Goal: Navigation & Orientation: Find specific page/section

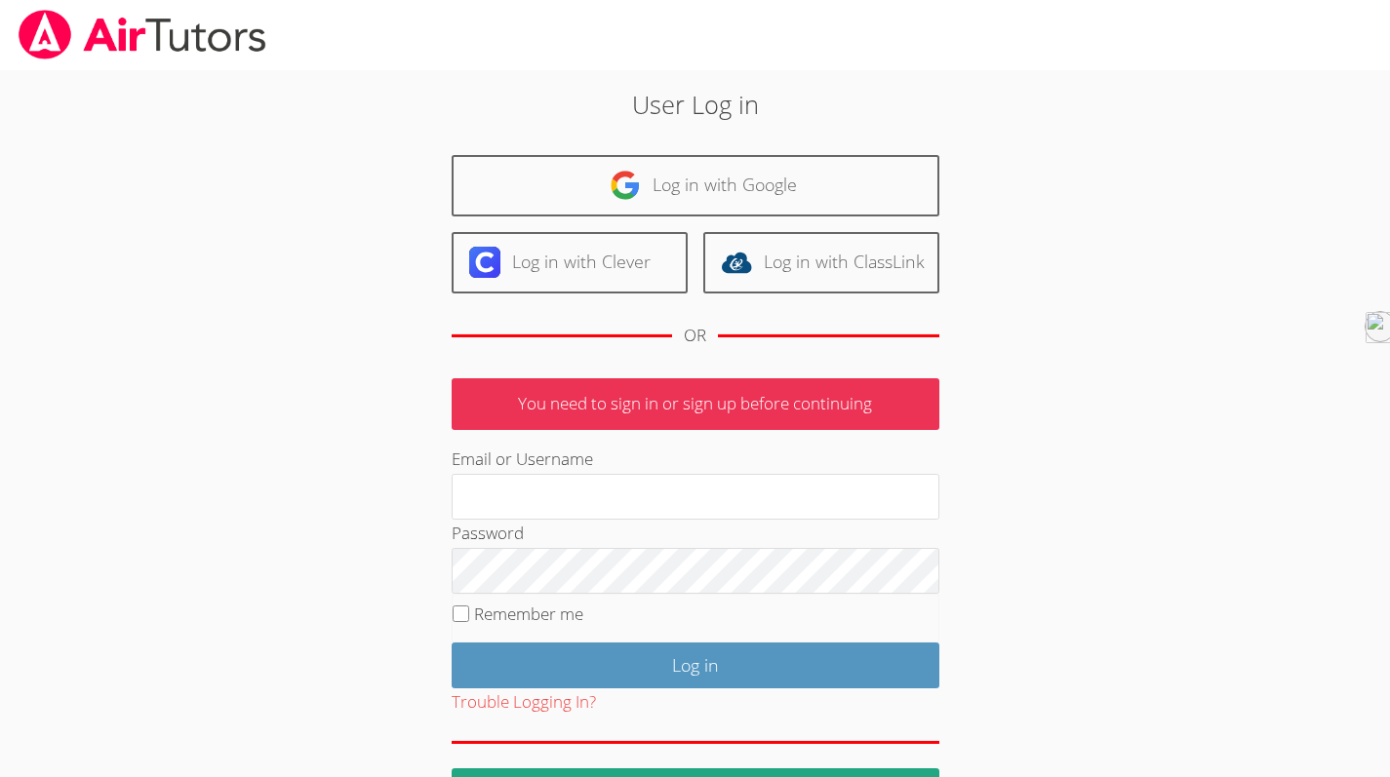
type input "holatutoring23@gmail.com"
click at [687, 660] on input "Log in" at bounding box center [696, 666] width 488 height 46
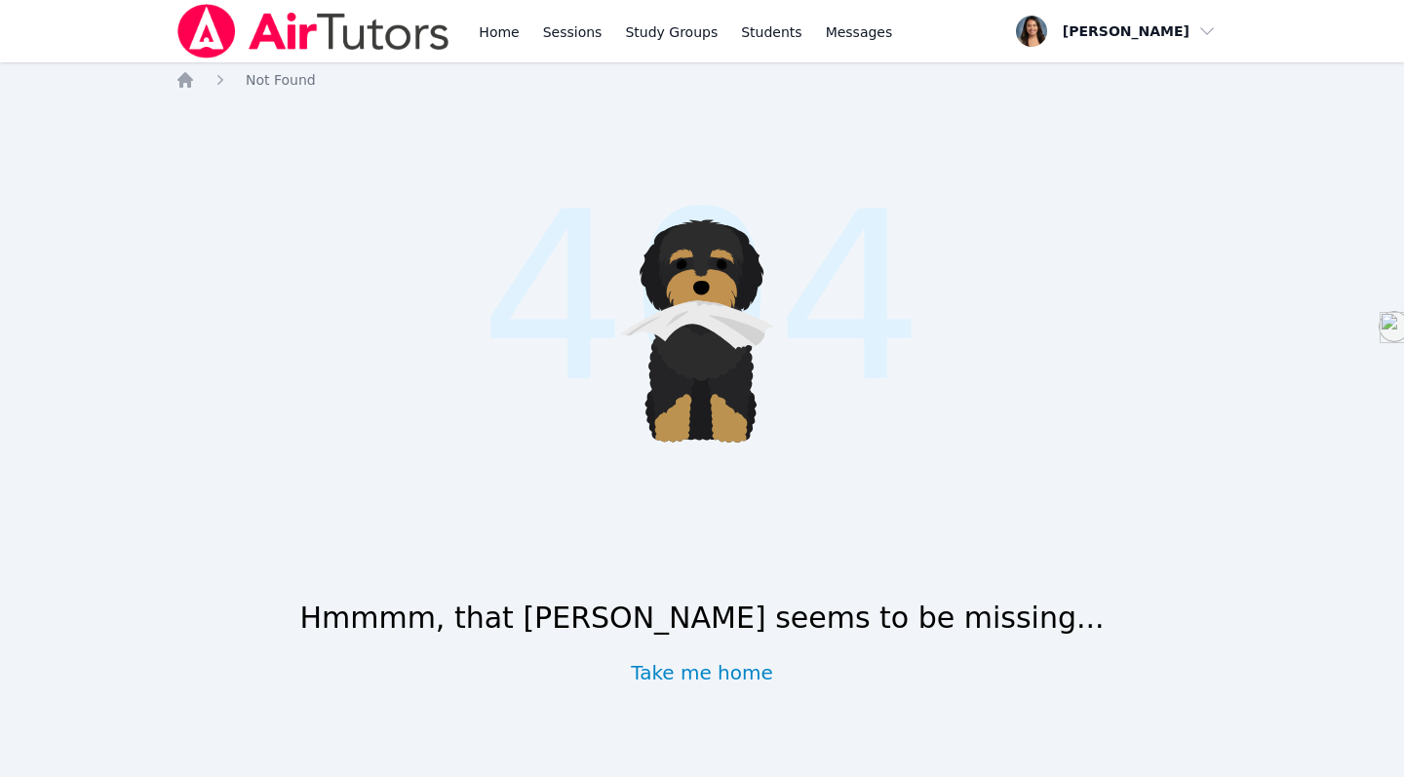
click at [190, 85] on icon "Breadcrumb" at bounding box center [185, 80] width 16 height 16
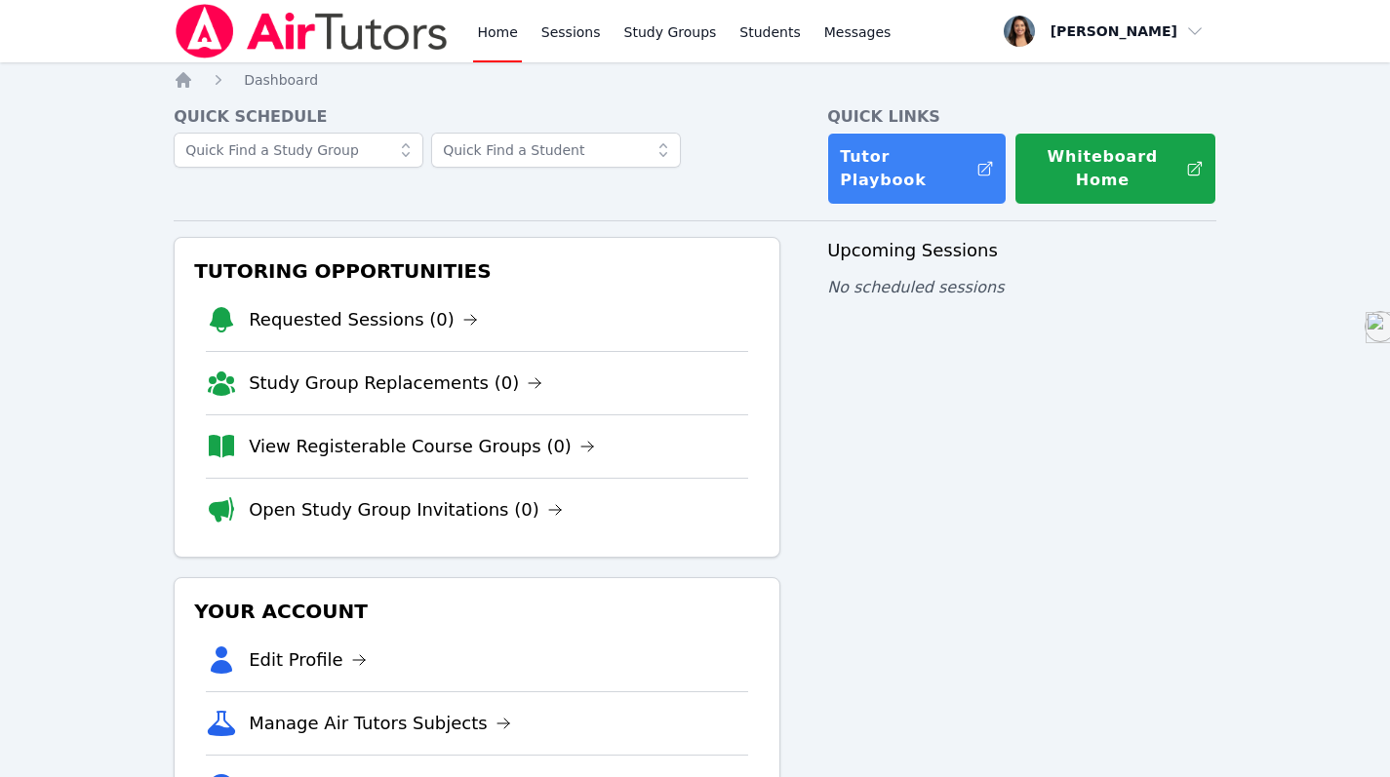
click at [554, 45] on link "Sessions" at bounding box center [570, 31] width 67 height 62
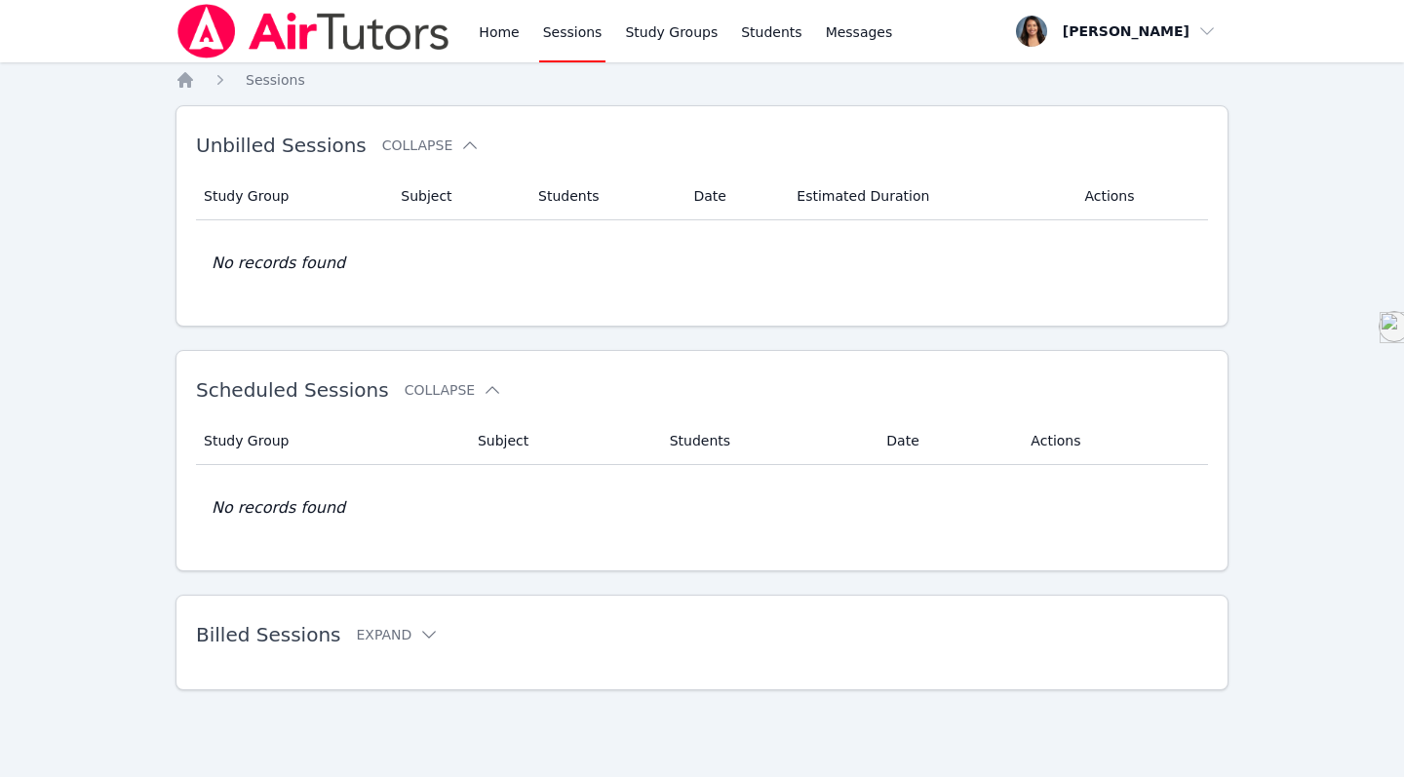
click at [646, 48] on link "Study Groups" at bounding box center [671, 31] width 100 height 62
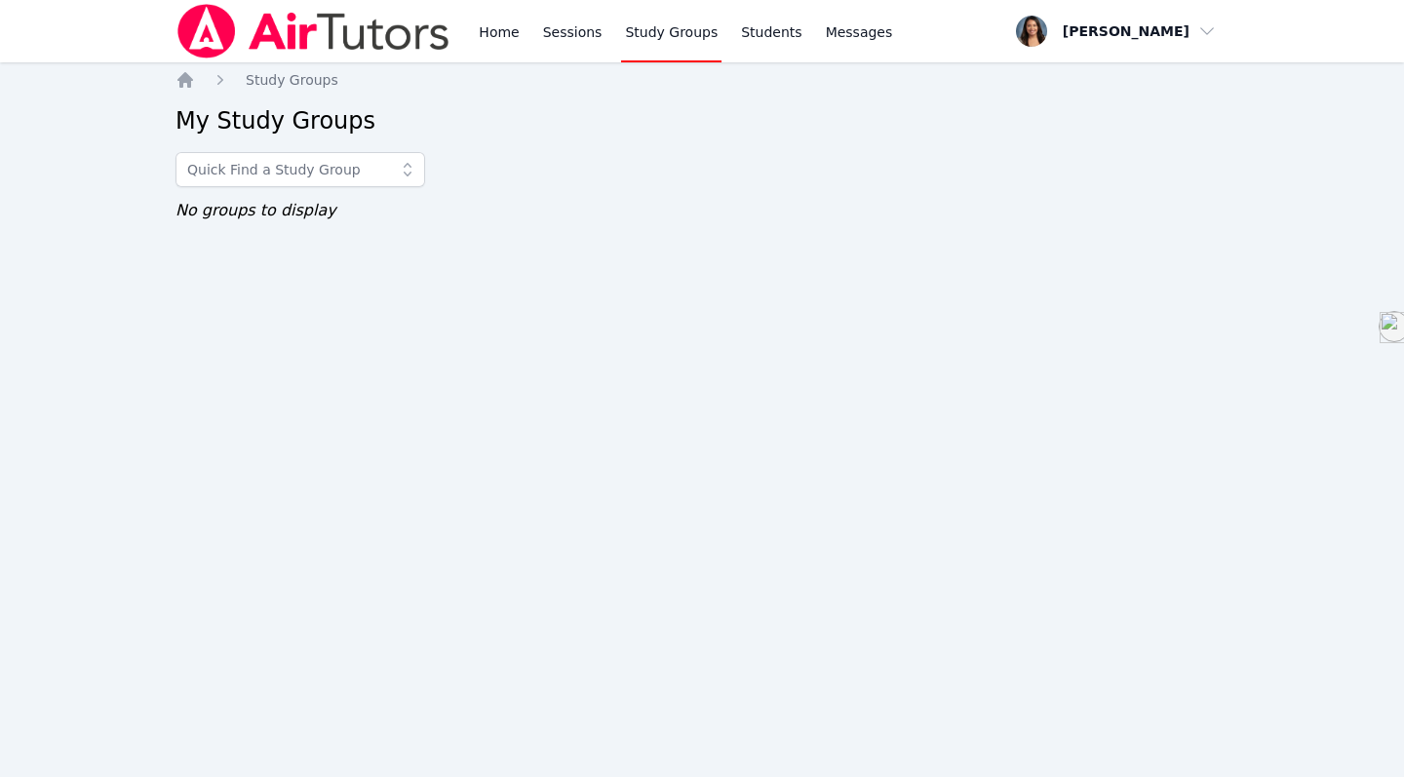
click at [563, 45] on link "Sessions" at bounding box center [572, 31] width 67 height 62
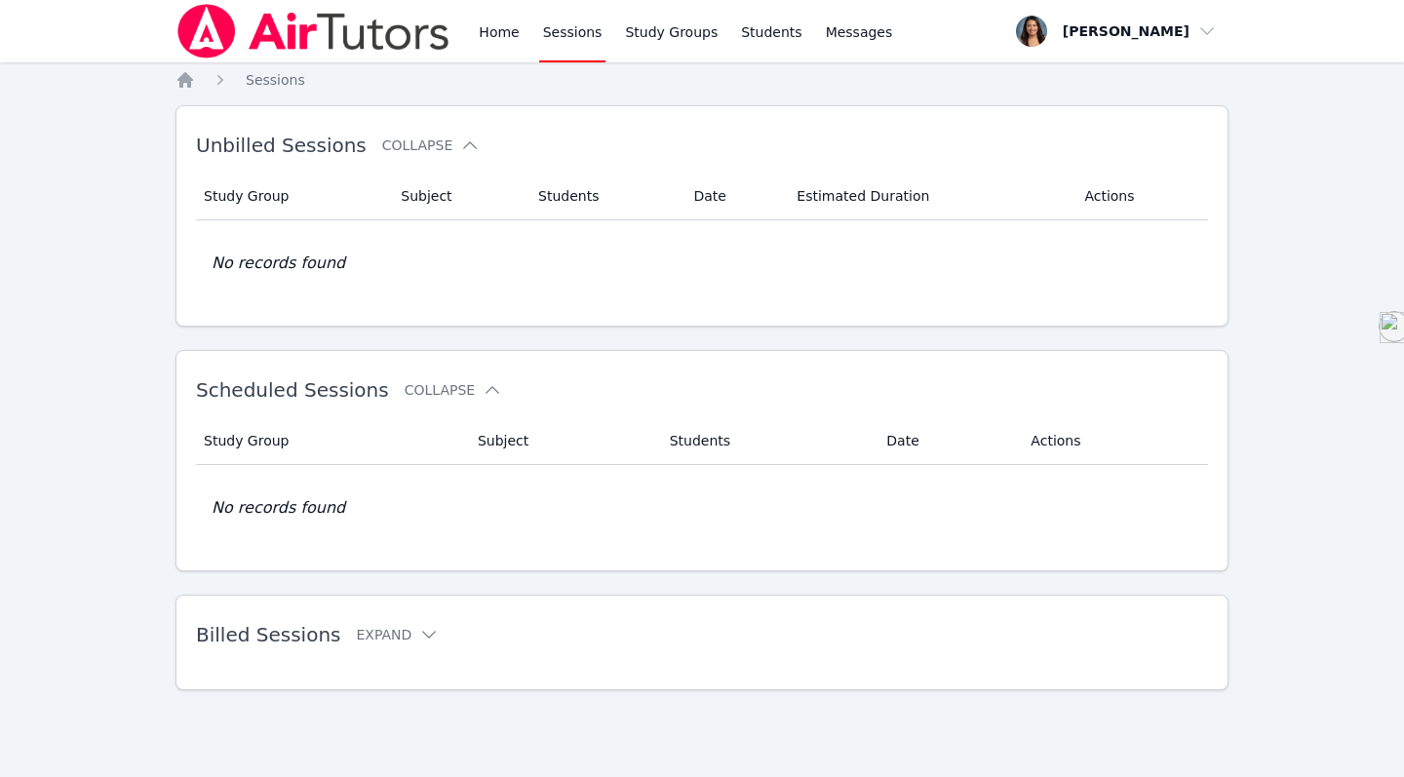
click at [671, 56] on link "Study Groups" at bounding box center [671, 31] width 100 height 62
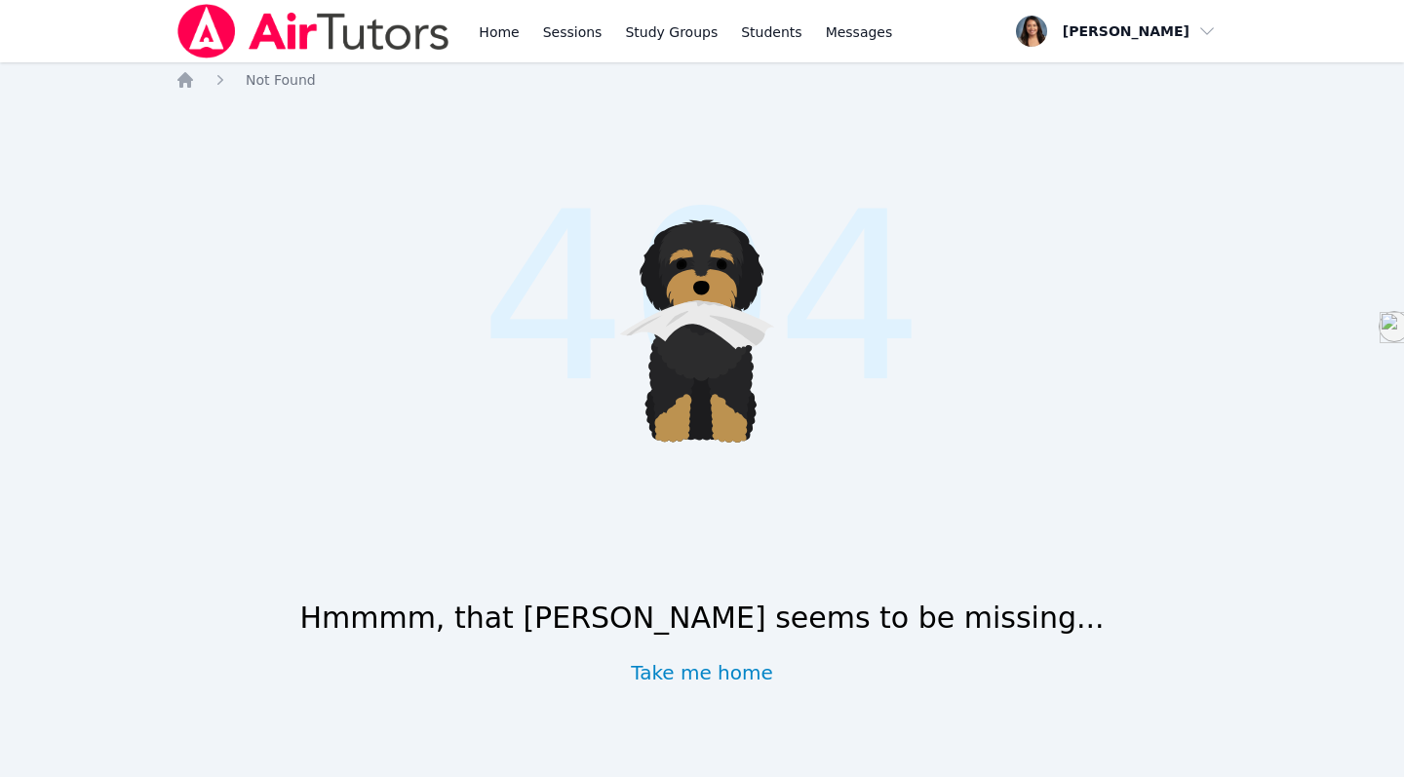
click at [190, 80] on icon "Breadcrumb" at bounding box center [185, 80] width 16 height 16
